Goal: Subscribe to service/newsletter

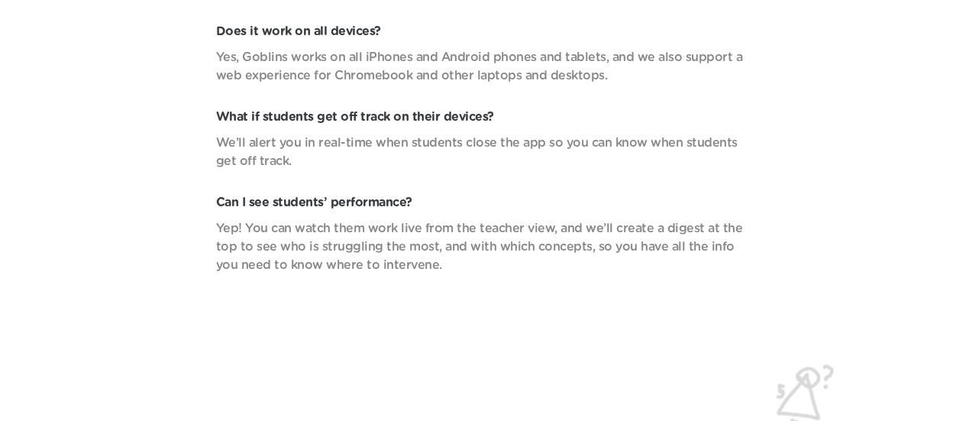
scroll to position [5447, 0]
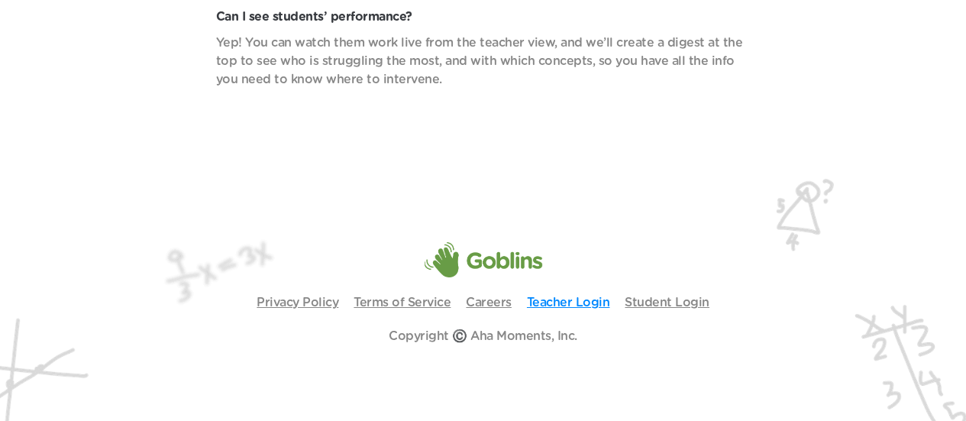
click at [589, 301] on link "Teacher Login" at bounding box center [568, 302] width 83 height 12
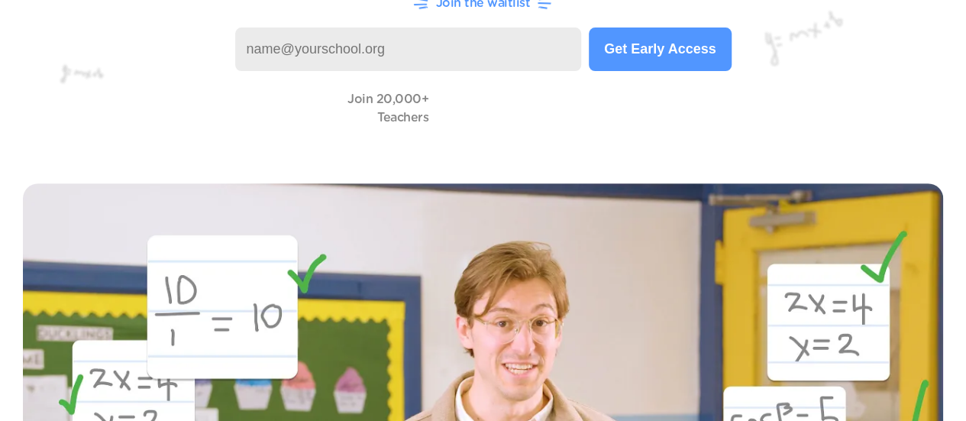
scroll to position [0, 0]
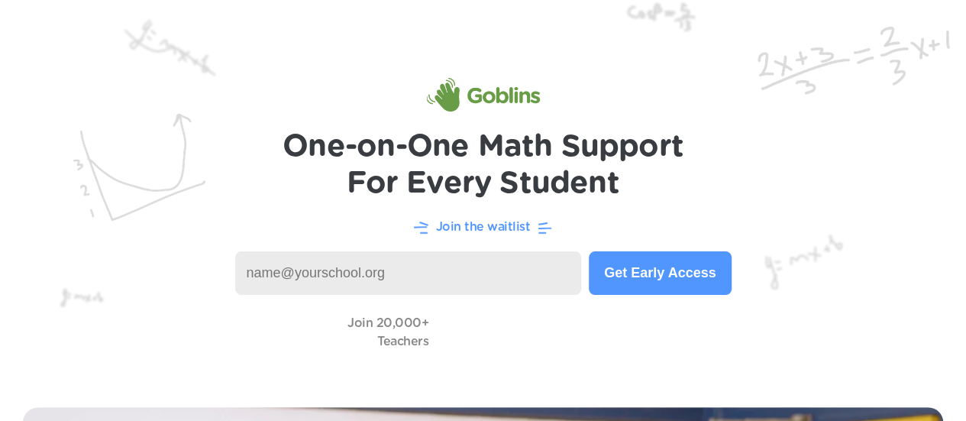
click at [431, 273] on input at bounding box center [408, 273] width 347 height 44
type input "[EMAIL_ADDRESS][DOMAIN_NAME]"
click at [644, 273] on button "Get Early Access" at bounding box center [660, 273] width 142 height 44
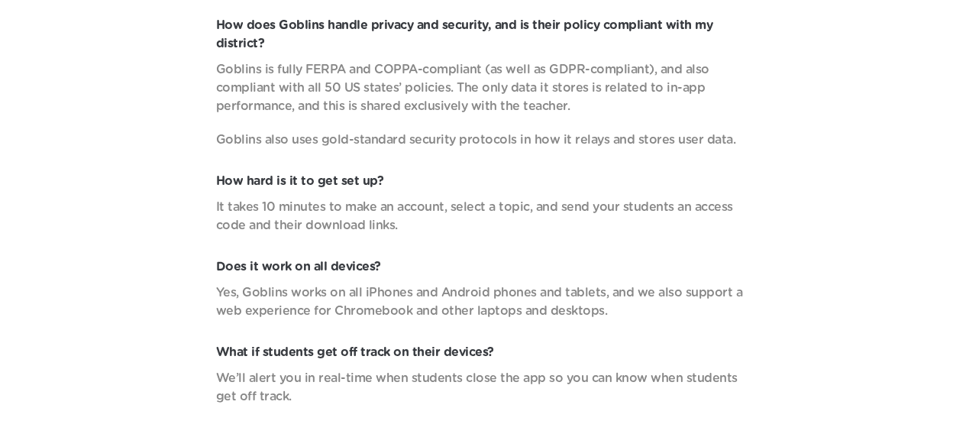
scroll to position [5447, 0]
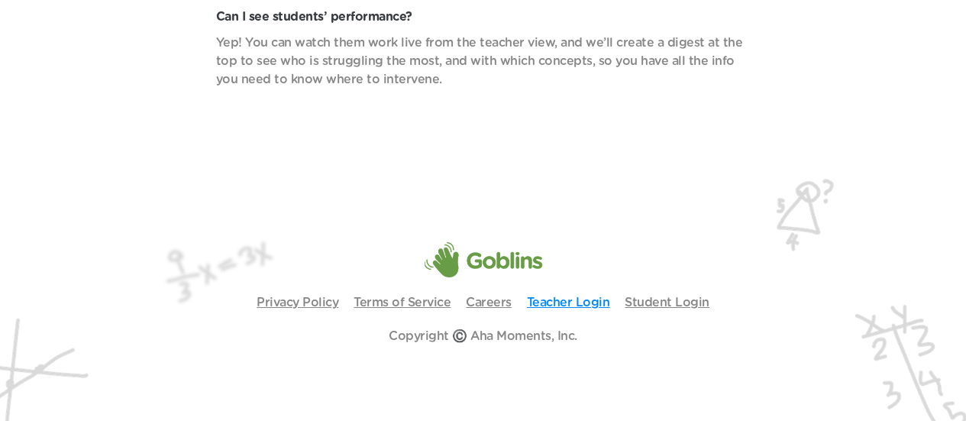
click at [594, 298] on link "Teacher Login" at bounding box center [568, 302] width 83 height 12
